Goal: Information Seeking & Learning: Learn about a topic

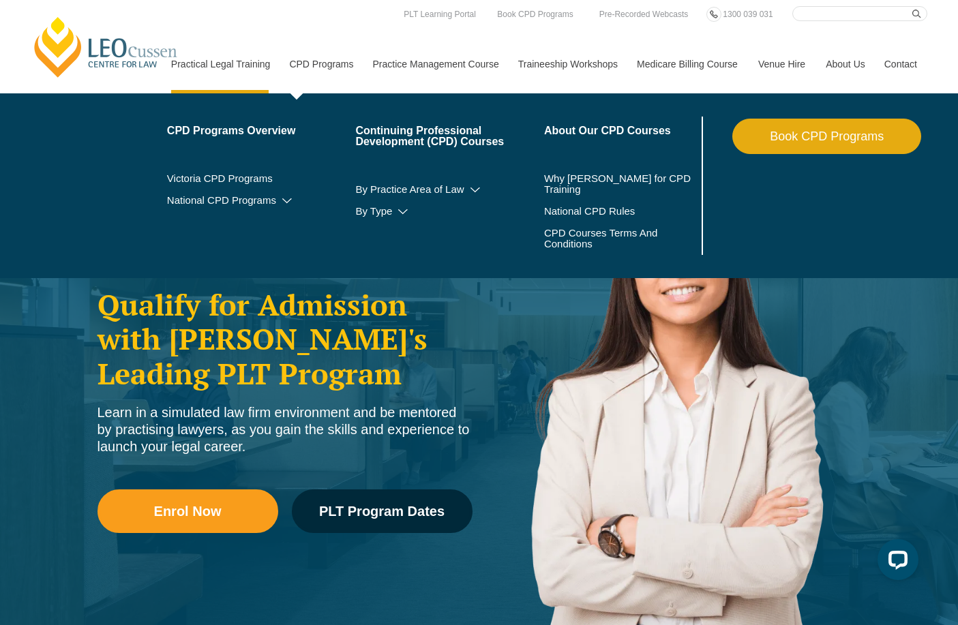
click at [313, 68] on link "CPD Programs" at bounding box center [320, 64] width 83 height 59
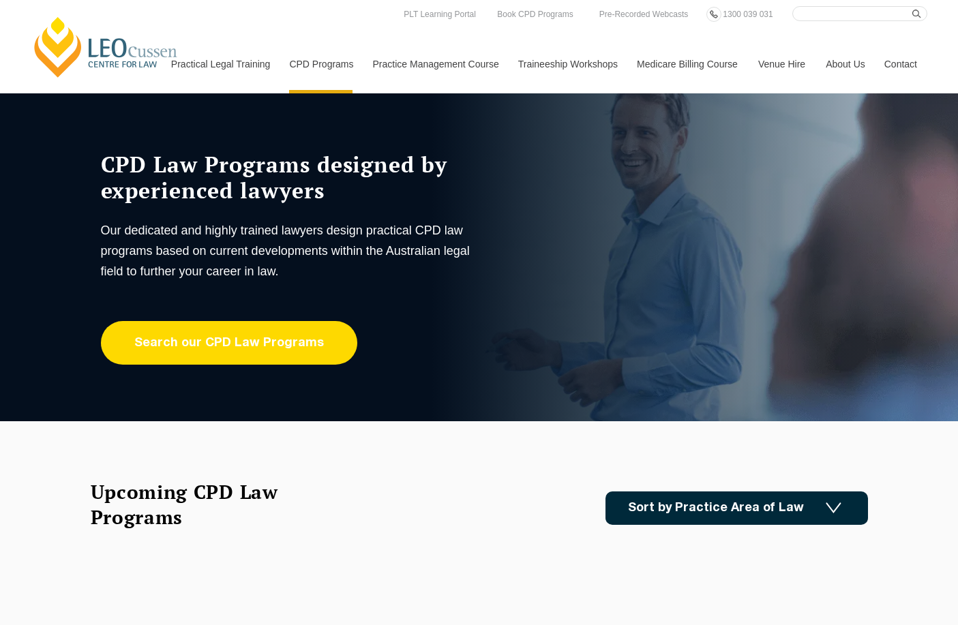
click at [228, 356] on link "Search our CPD Law Programs" at bounding box center [229, 343] width 256 height 44
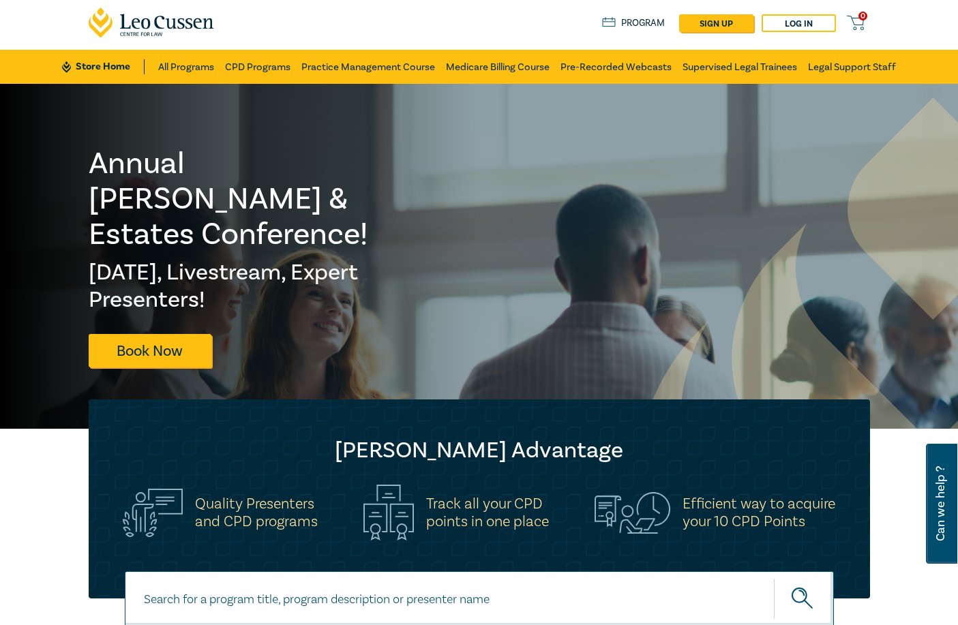
scroll to position [204, 0]
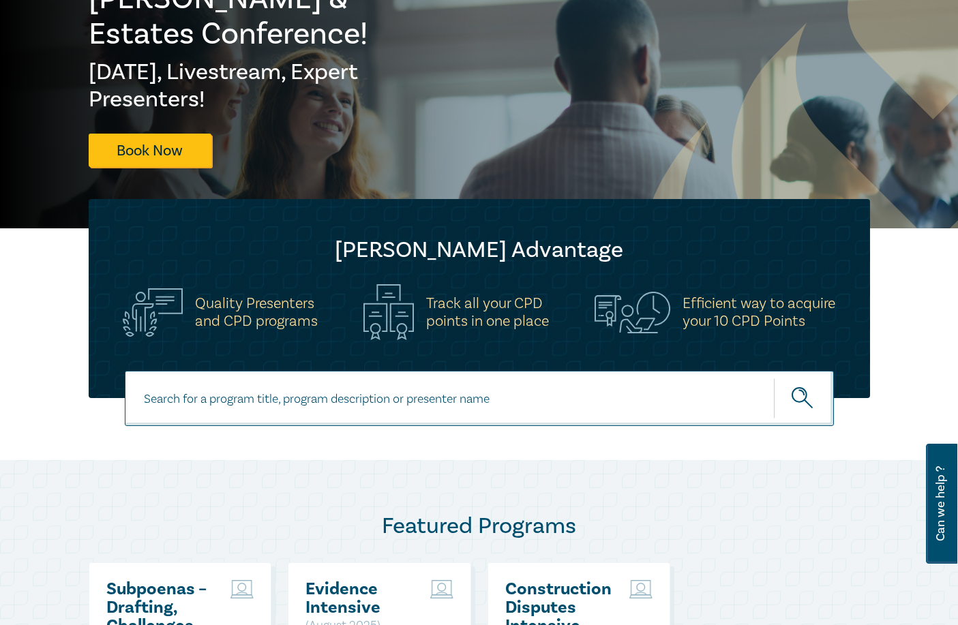
click at [810, 403] on icon "submit" at bounding box center [803, 399] width 24 height 24
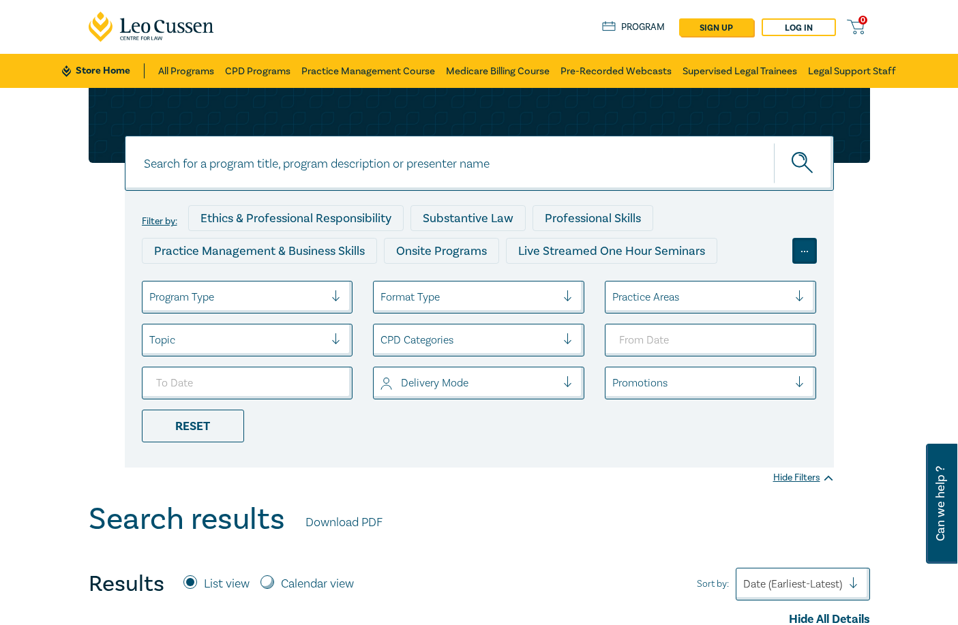
click at [800, 250] on div "..." at bounding box center [804, 251] width 25 height 26
